Goal: Transaction & Acquisition: Purchase product/service

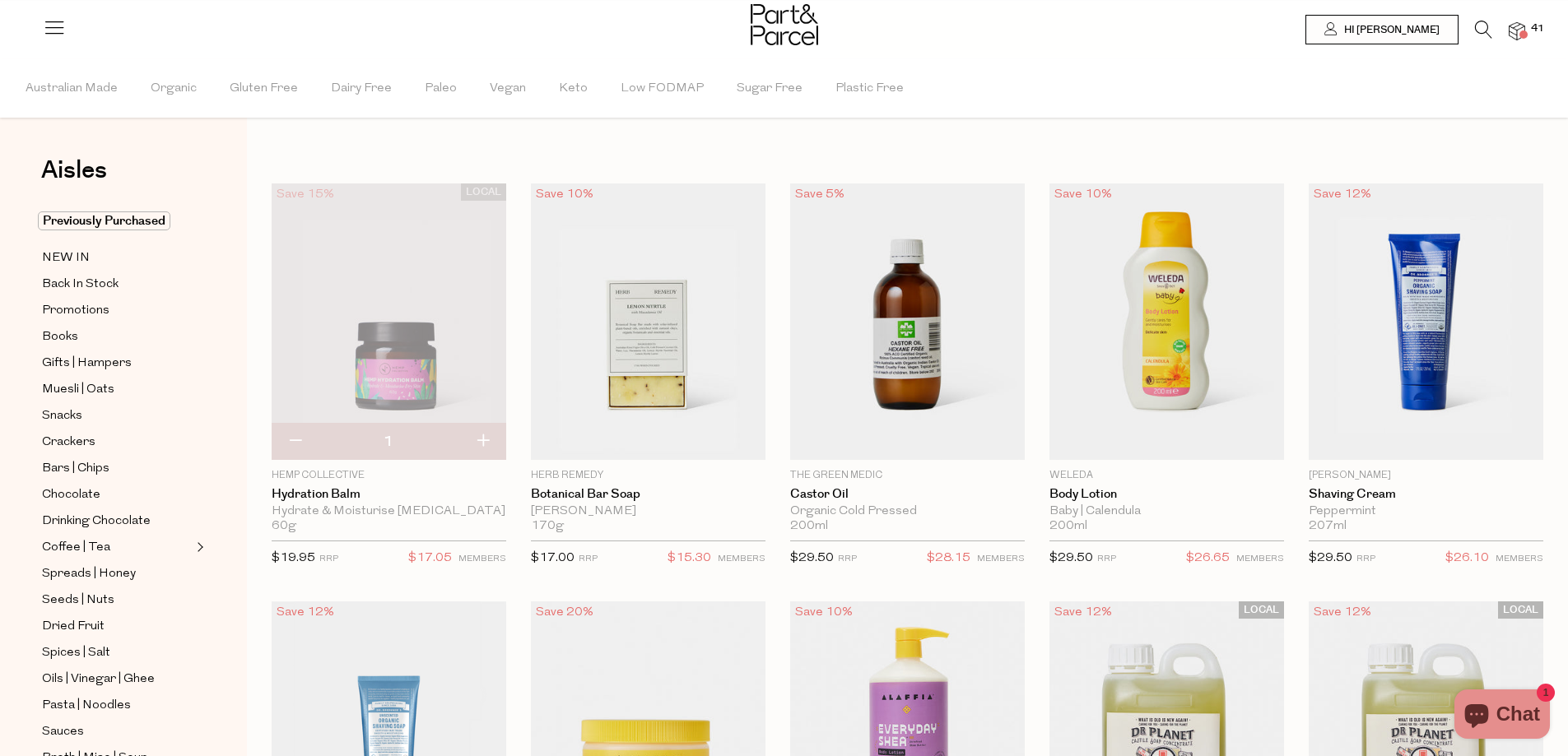
click at [1483, 22] on icon at bounding box center [1483, 29] width 17 height 18
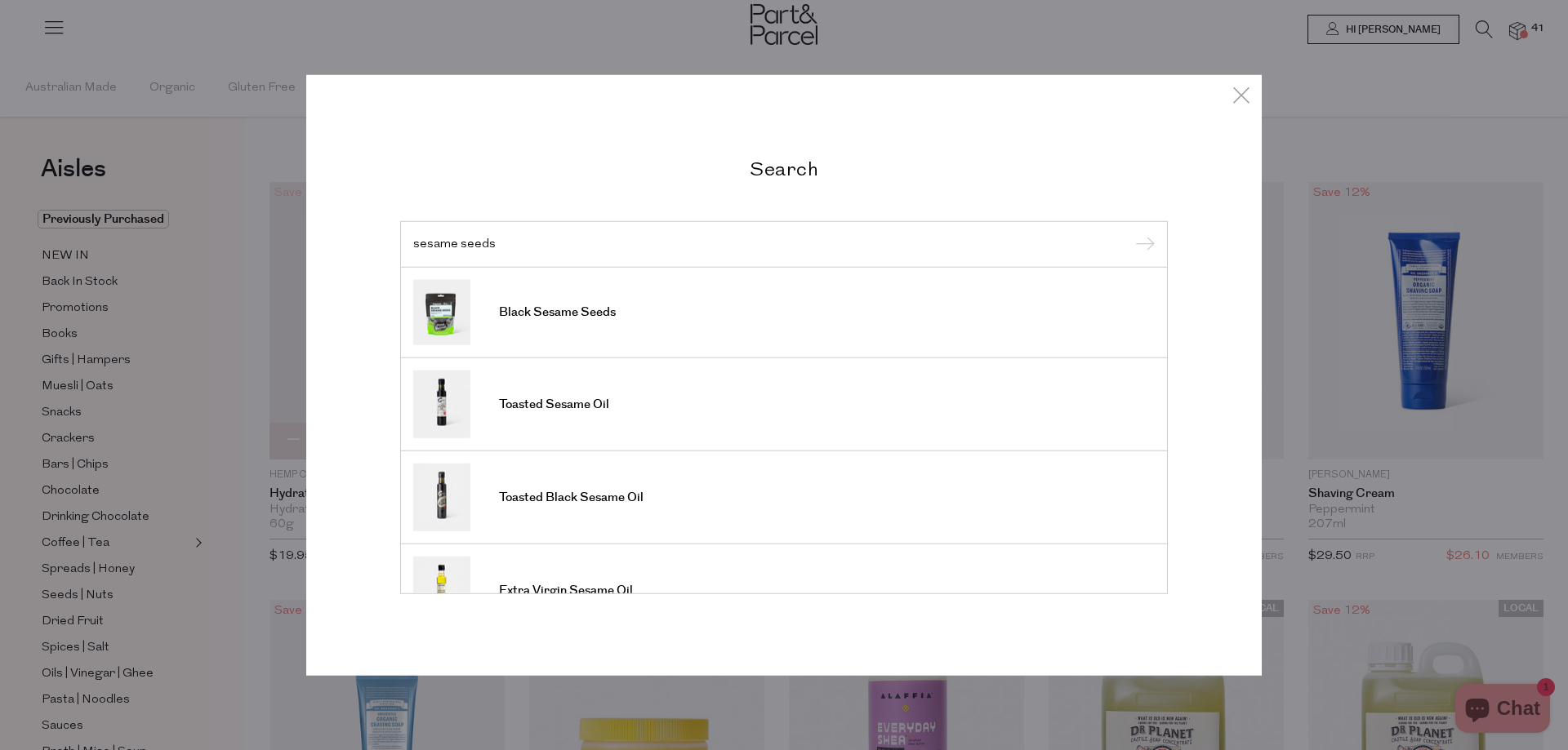
type input "sesame seeds"
click at [1130, 232] on input "submit" at bounding box center [1142, 244] width 25 height 25
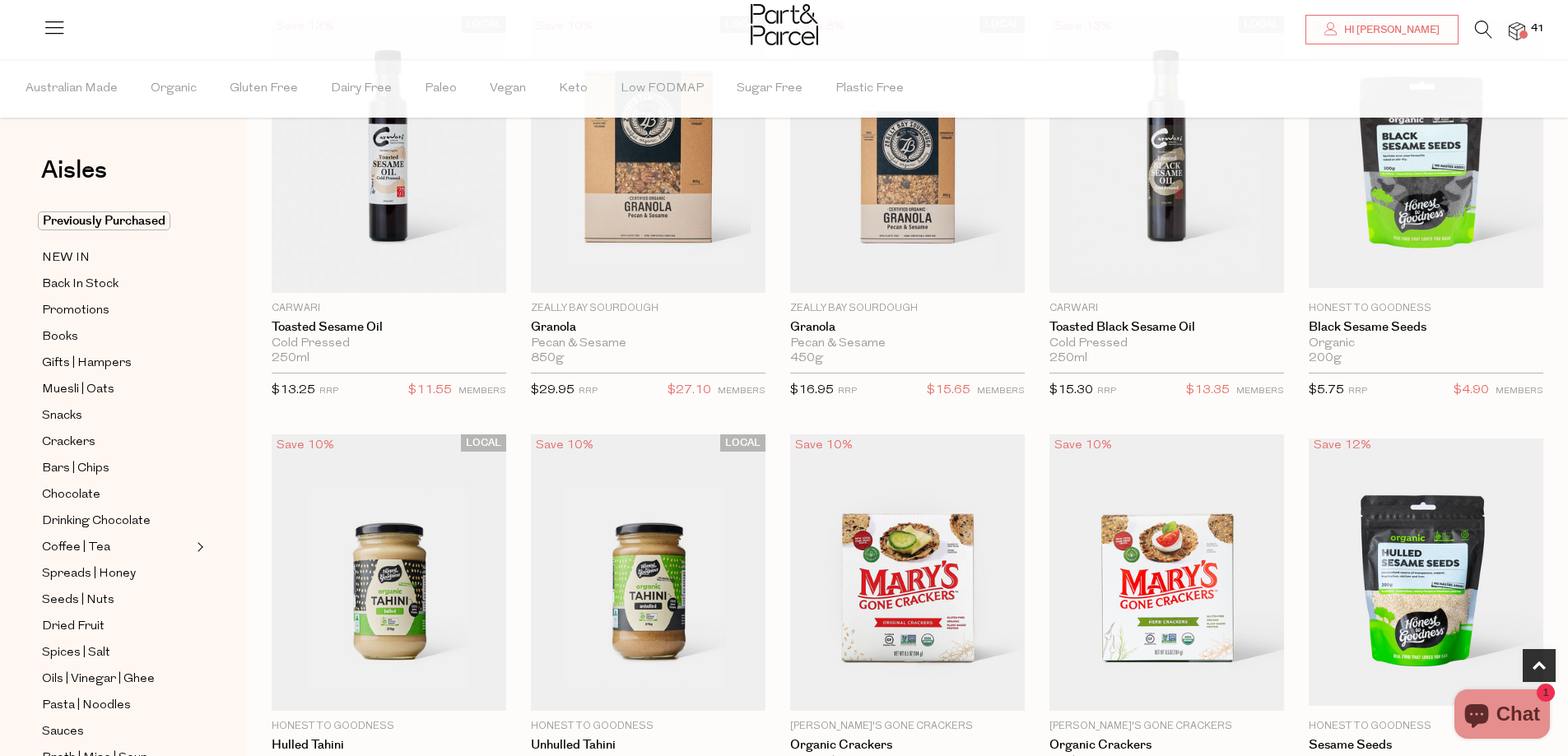
scroll to position [576, 0]
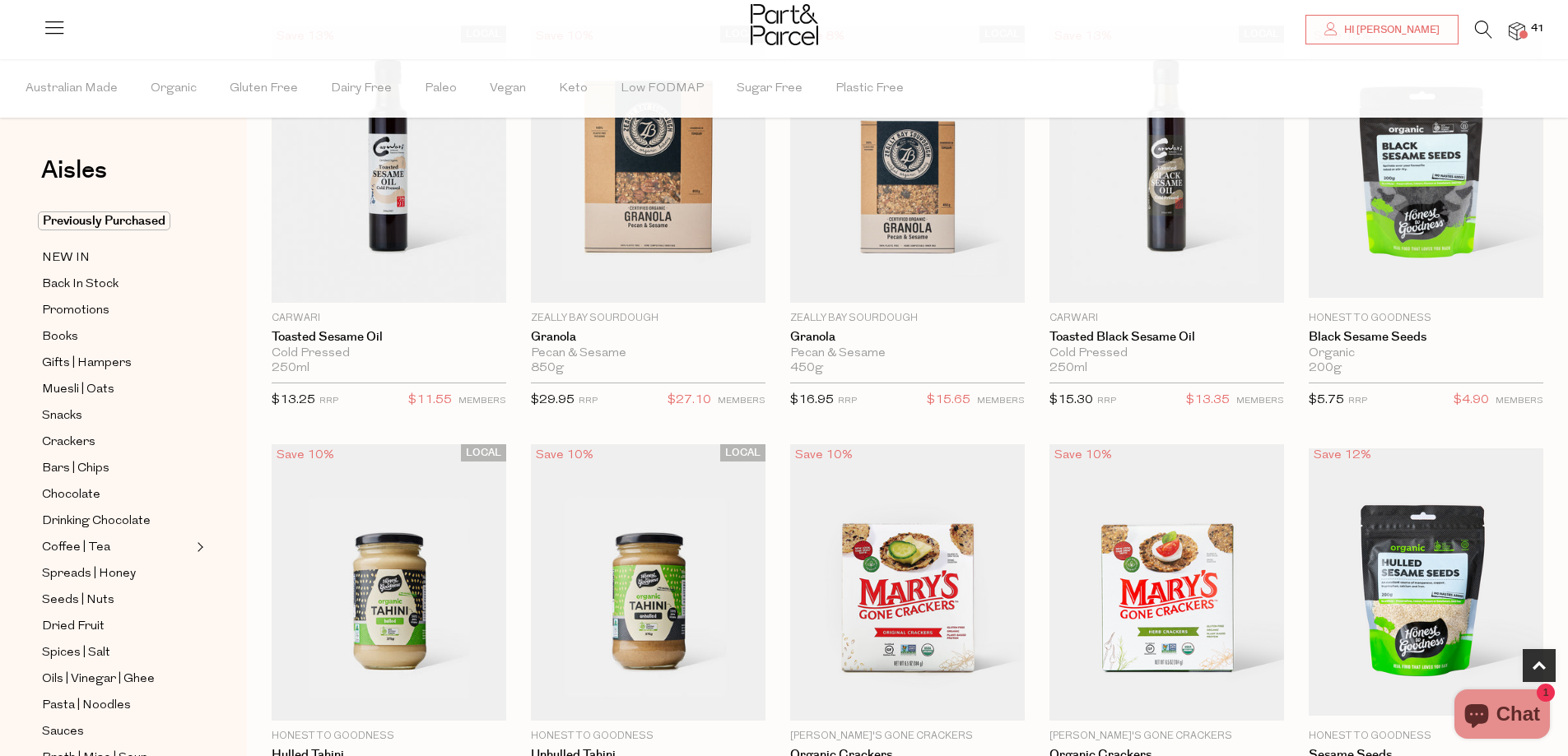
click at [1521, 28] on img at bounding box center [1517, 31] width 17 height 19
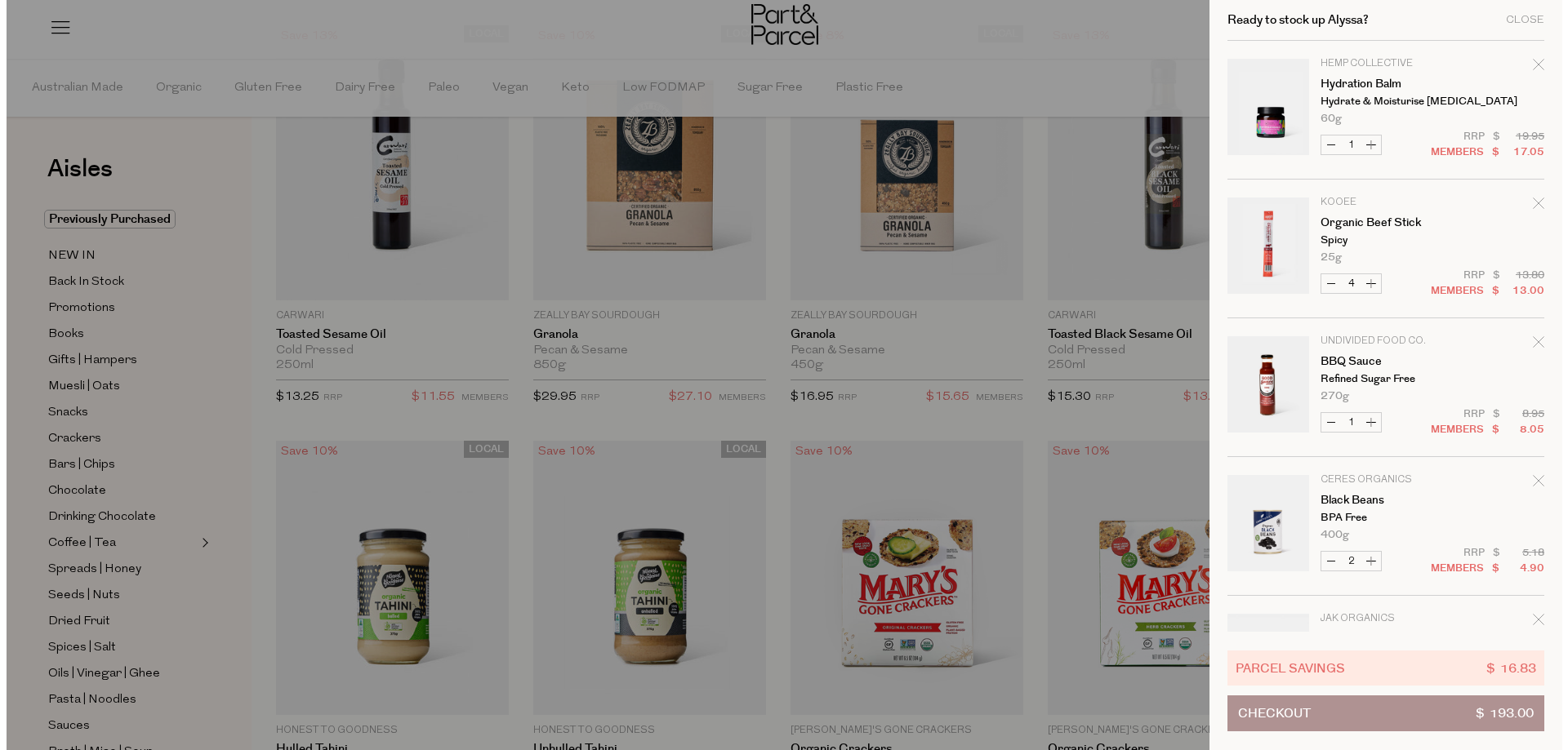
scroll to position [574, 0]
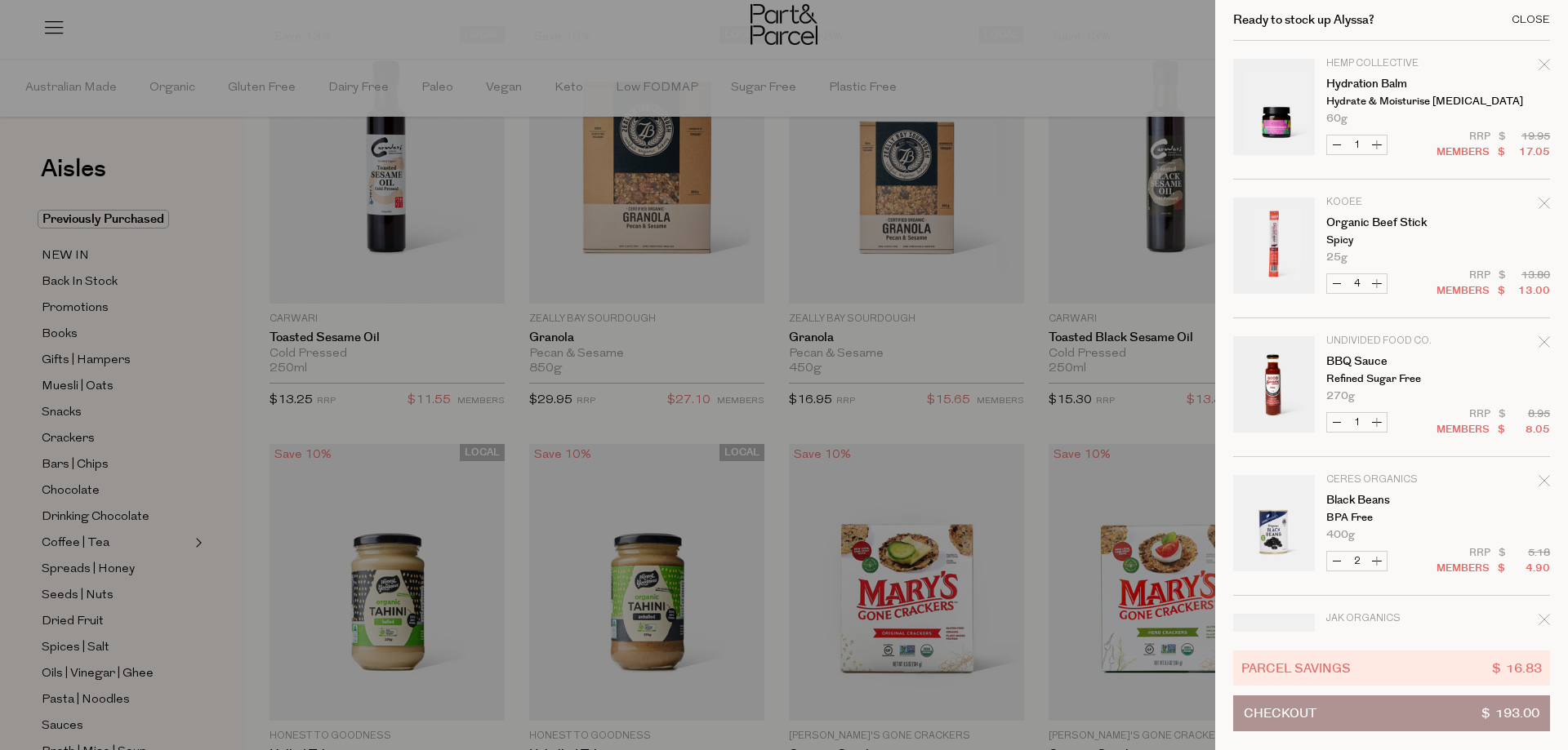
click at [1523, 17] on div "Close" at bounding box center [1531, 20] width 38 height 11
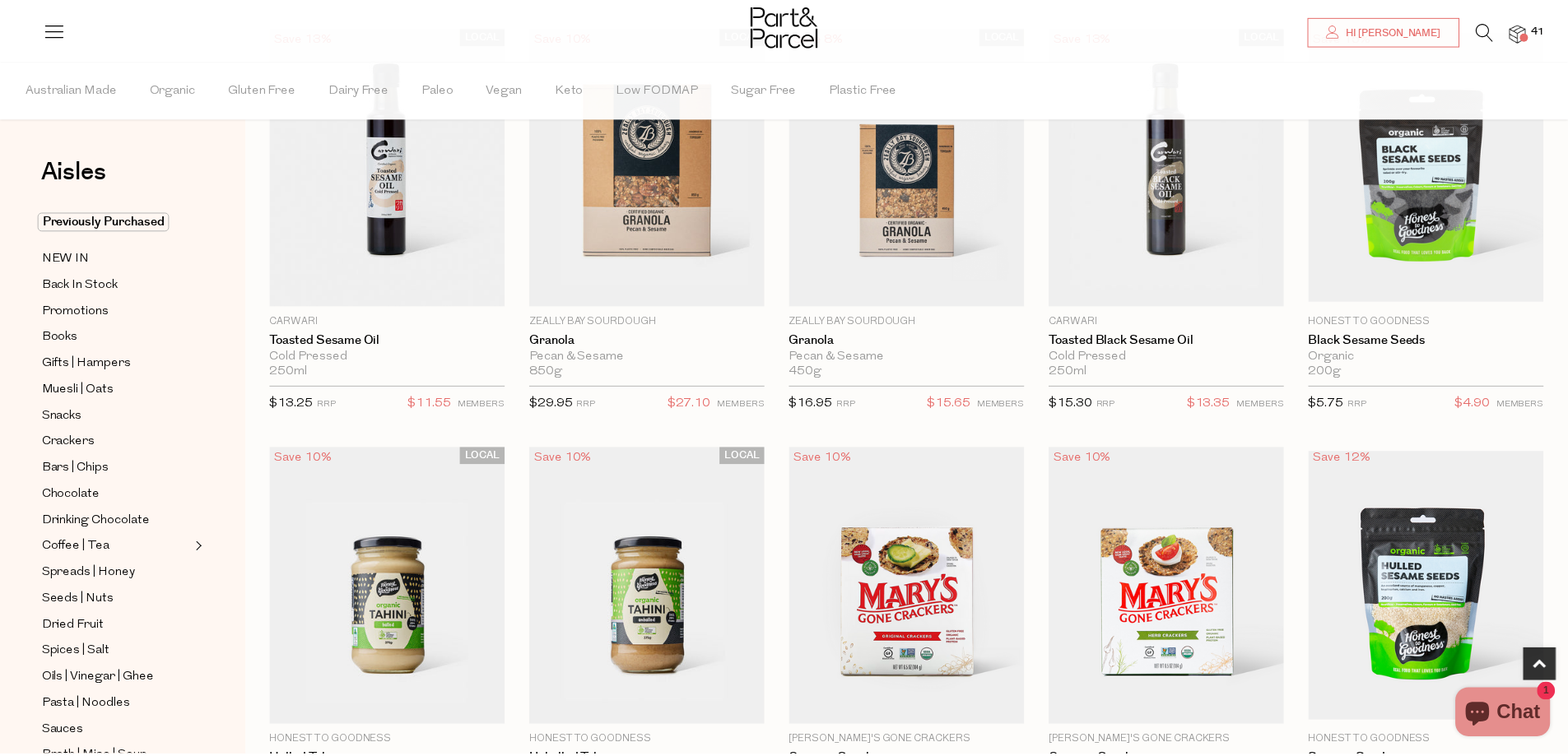
scroll to position [576, 0]
